Goal: Information Seeking & Learning: Learn about a topic

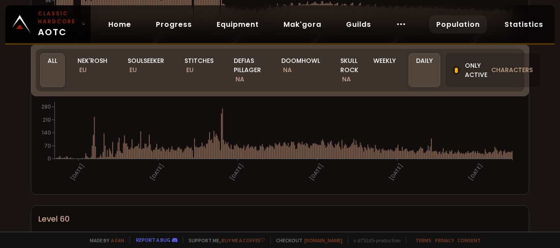
scroll to position [185, 0]
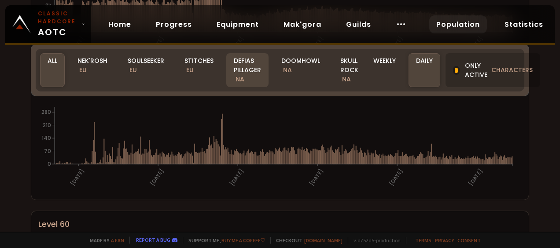
click at [238, 62] on div "Defias Pillager NA" at bounding box center [247, 70] width 42 height 34
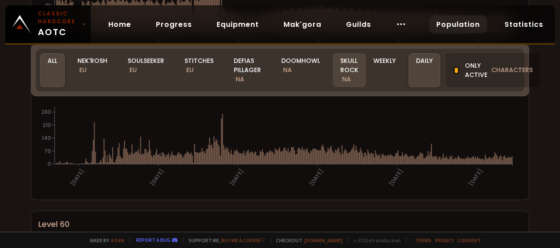
click at [339, 71] on div "Skull Rock NA" at bounding box center [349, 70] width 33 height 34
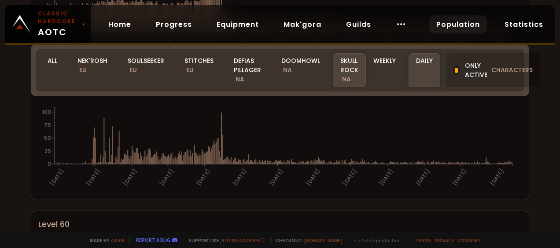
click at [342, 65] on div "Skull Rock NA" at bounding box center [349, 70] width 33 height 34
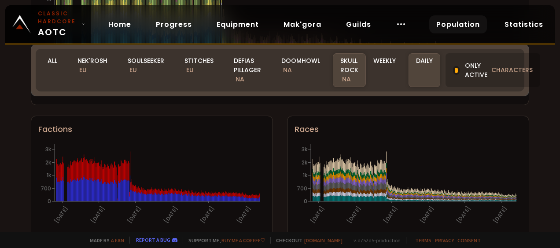
scroll to position [647, 0]
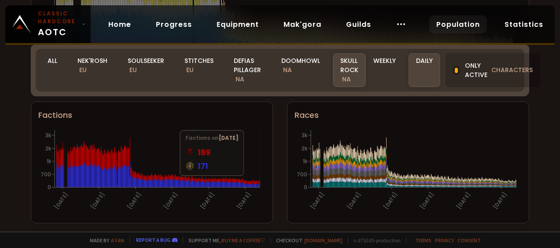
click at [260, 161] on icon "[DATE] [DATE] [DATE] [DATE] [DATE] [DATE] 0 700 1k 2k 3k" at bounding box center [150, 172] width 224 height 88
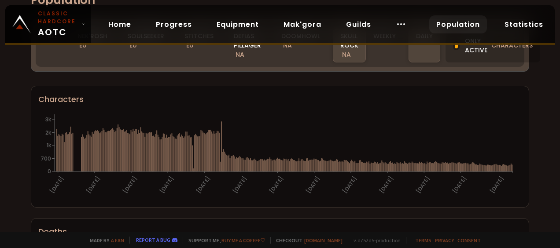
scroll to position [0, 0]
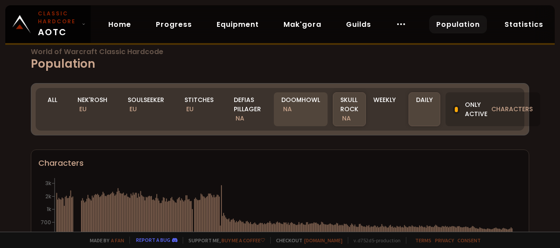
click at [306, 98] on div "Doomhowl NA" at bounding box center [301, 109] width 54 height 34
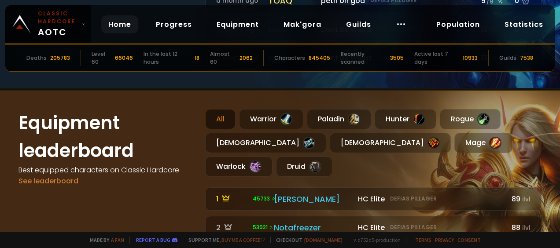
scroll to position [400, 0]
